Goal: Check status

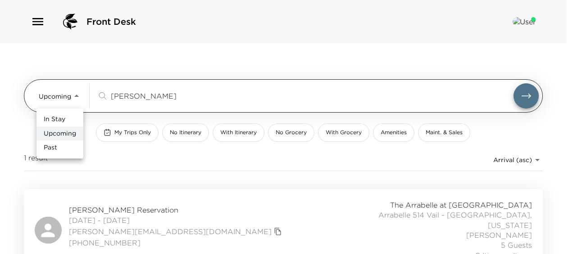
click at [68, 94] on body "Front Desk Upcoming Upcoming [PERSON_NAME] ​ My Trips Only No Itinerary With It…" at bounding box center [286, 127] width 573 height 254
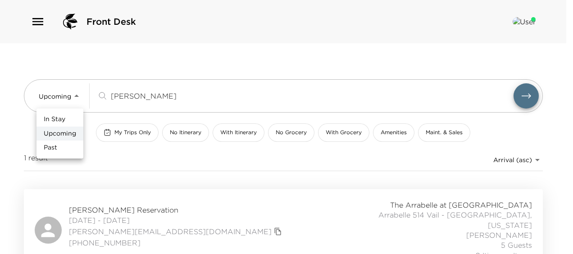
click at [166, 90] on div at bounding box center [286, 127] width 573 height 254
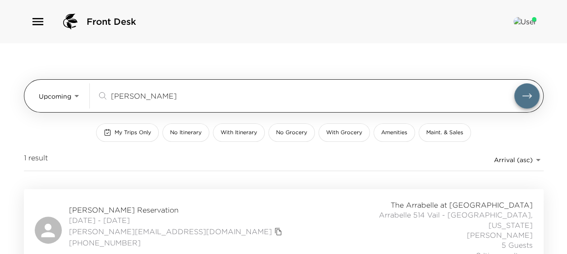
drag, startPoint x: 161, startPoint y: 94, endPoint x: 85, endPoint y: 94, distance: 76.6
click at [85, 94] on div "Upcoming Upcoming [PERSON_NAME] ​" at bounding box center [289, 95] width 500 height 25
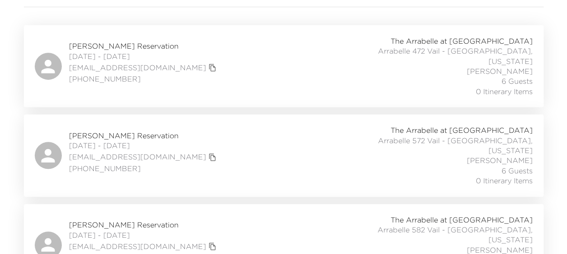
scroll to position [225, 0]
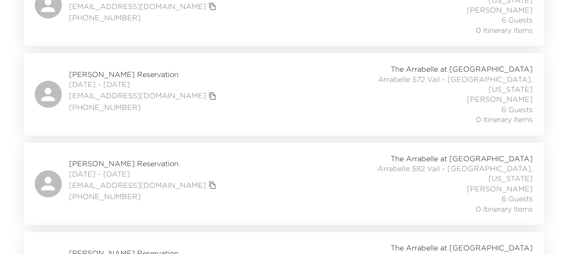
click at [31, 70] on div "[PERSON_NAME] Reservation [DATE] - [DATE] [EMAIL_ADDRESS][DOMAIN_NAME] [PHONE_N…" at bounding box center [283, 94] width 519 height 82
